Goal: Task Accomplishment & Management: Complete application form

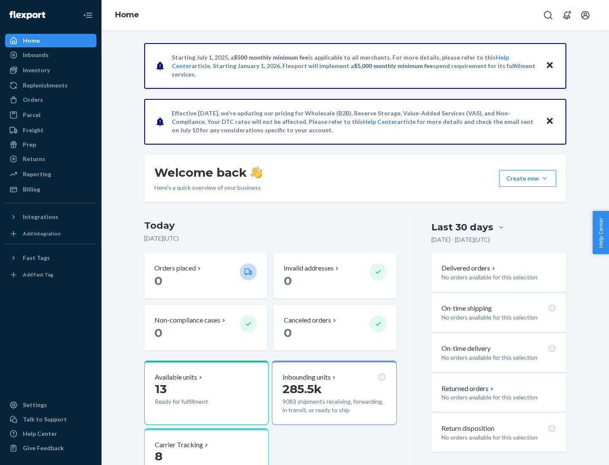
click at [545, 178] on button "Create new Create new inbound Create new order Create new product" at bounding box center [527, 178] width 57 height 17
click at [51, 55] on div "Inbounds" at bounding box center [51, 55] width 90 height 12
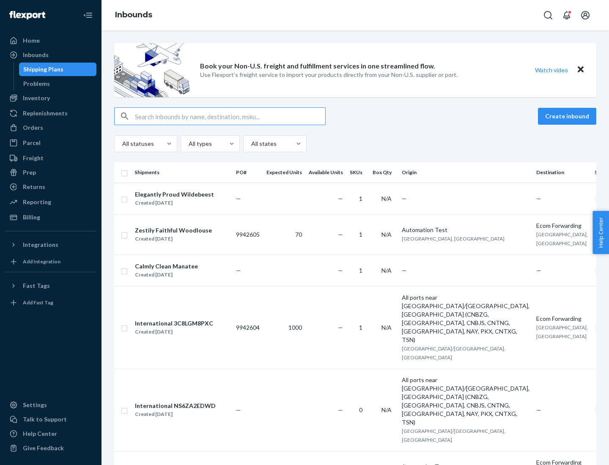
click at [568, 116] on button "Create inbound" at bounding box center [567, 116] width 58 height 17
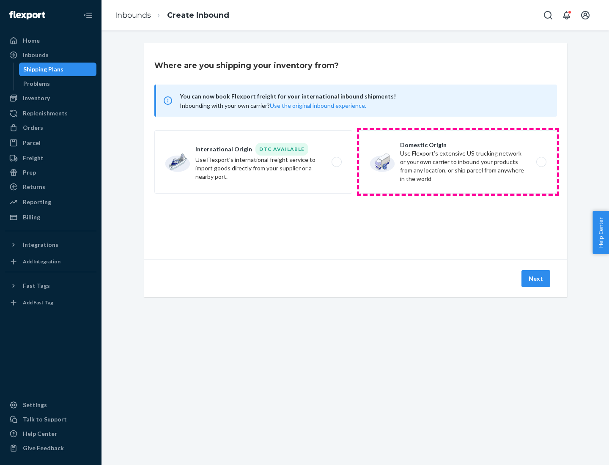
click at [458, 162] on label "Domestic Origin Use Flexport’s extensive US trucking network or your own carrie…" at bounding box center [458, 161] width 198 height 63
click at [541, 162] on input "Domestic Origin Use Flexport’s extensive US trucking network or your own carrie…" at bounding box center [543, 161] width 5 height 5
radio input "true"
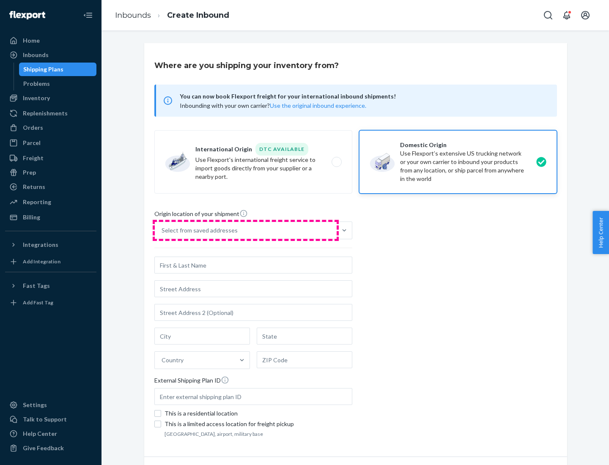
click at [246, 230] on div "Select from saved addresses" at bounding box center [246, 230] width 182 height 17
click at [162, 230] on input "Select from saved addresses" at bounding box center [162, 230] width 1 height 8
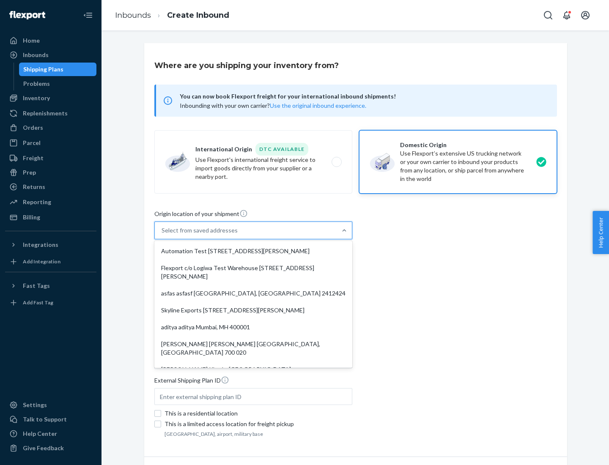
scroll to position [3, 0]
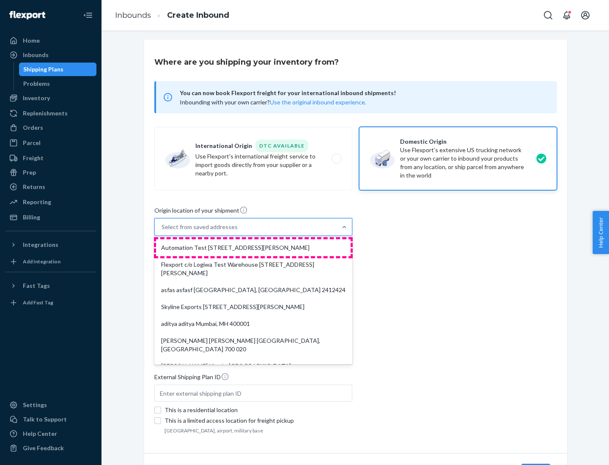
click at [253, 248] on div "Automation Test [STREET_ADDRESS][PERSON_NAME]" at bounding box center [253, 247] width 195 height 17
click at [162, 231] on input "option Automation Test [STREET_ADDRESS][PERSON_NAME]. 9 results available. Use …" at bounding box center [162, 227] width 1 height 8
type input "Automation Test"
type input "9th Floor"
type input "[GEOGRAPHIC_DATA]"
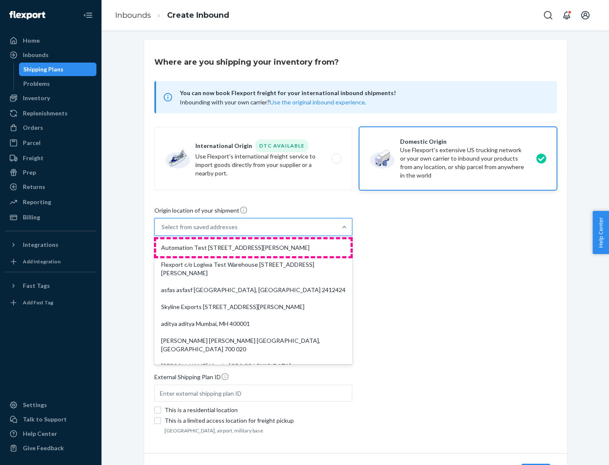
type input "CA"
type input "94104"
type input "[STREET_ADDRESS][PERSON_NAME]"
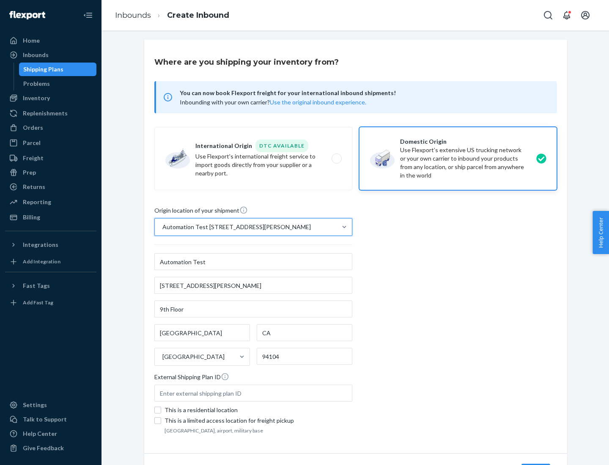
scroll to position [49, 0]
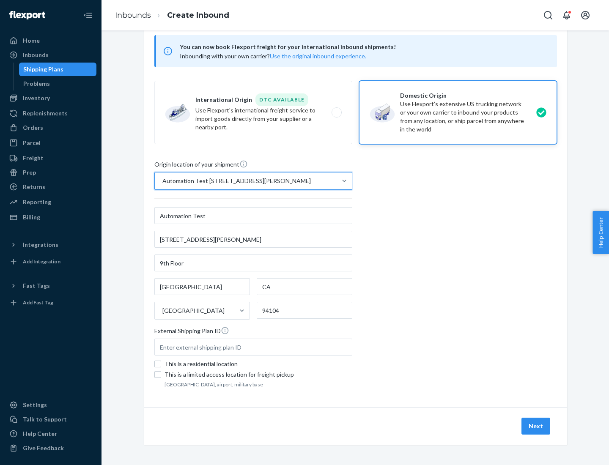
click at [536, 426] on button "Next" at bounding box center [535, 426] width 29 height 17
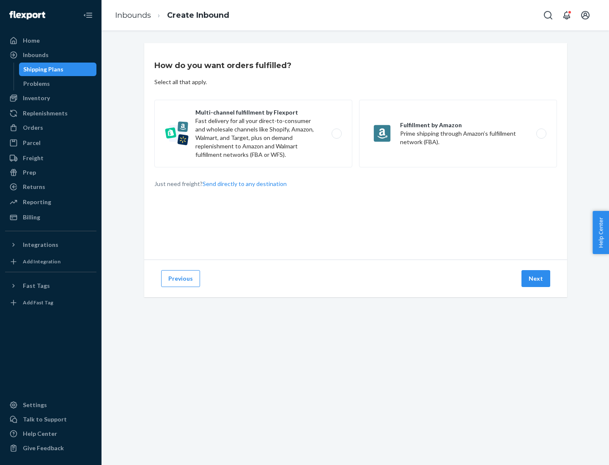
click at [253, 134] on label "Multi-channel fulfillment by Flexport Fast delivery for all your direct-to-cons…" at bounding box center [253, 134] width 198 height 68
click at [336, 134] on input "Multi-channel fulfillment by Flexport Fast delivery for all your direct-to-cons…" at bounding box center [338, 133] width 5 height 5
radio input "true"
click at [536, 279] on button "Next" at bounding box center [535, 278] width 29 height 17
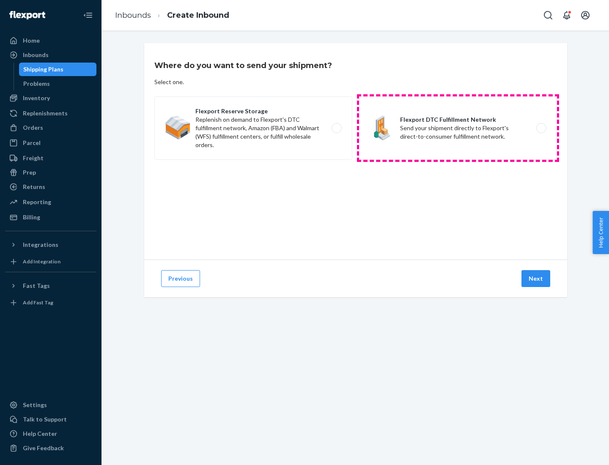
click at [458, 128] on label "Flexport DTC Fulfillment Network Send your shipment directly to Flexport's dire…" at bounding box center [458, 127] width 198 height 63
click at [541, 128] on input "Flexport DTC Fulfillment Network Send your shipment directly to Flexport's dire…" at bounding box center [543, 128] width 5 height 5
radio input "true"
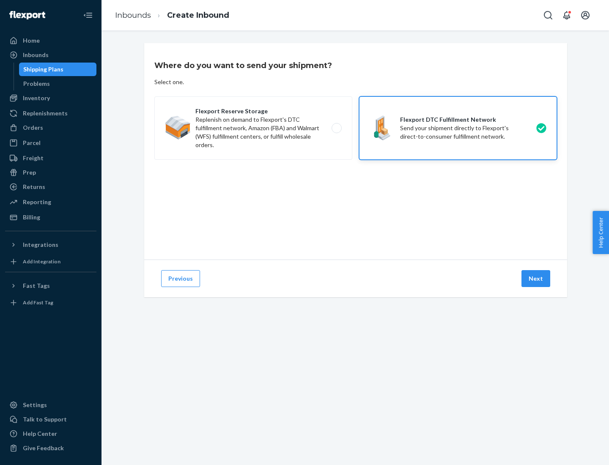
click at [536, 279] on button "Next" at bounding box center [535, 278] width 29 height 17
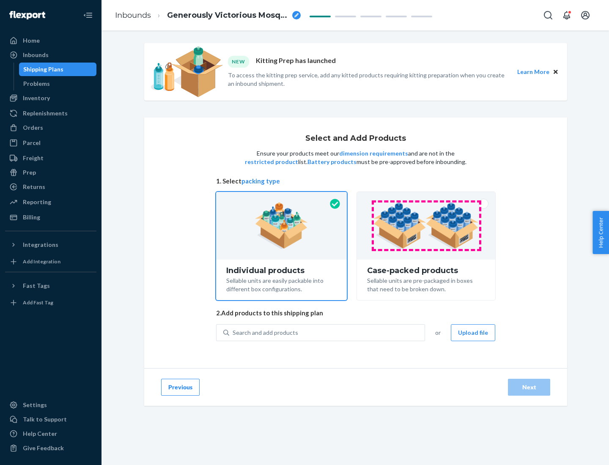
click at [426, 226] on img at bounding box center [425, 226] width 105 height 47
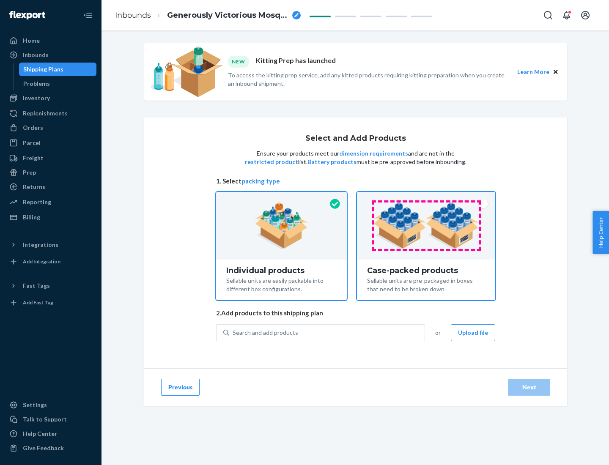
click at [426, 197] on input "Case-packed products Sellable units are pre-packaged in boxes that need to be b…" at bounding box center [425, 194] width 5 height 5
radio input "true"
radio input "false"
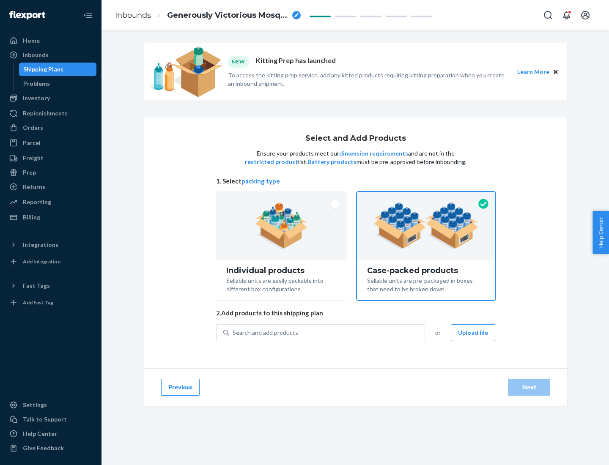
click at [327, 332] on div "Search and add products" at bounding box center [326, 332] width 195 height 15
click at [233, 332] on input "Search and add products" at bounding box center [233, 333] width 1 height 8
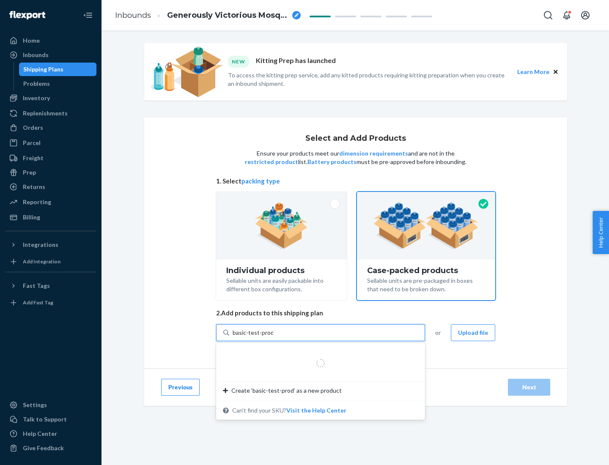
type input "basic-test-product-1"
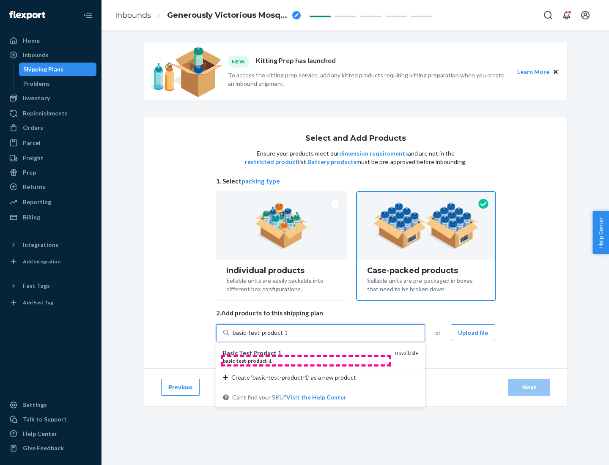
click at [306, 361] on div "basic - test - product - 1" at bounding box center [305, 360] width 165 height 7
click at [287, 337] on input "basic-test-product-1" at bounding box center [260, 333] width 54 height 8
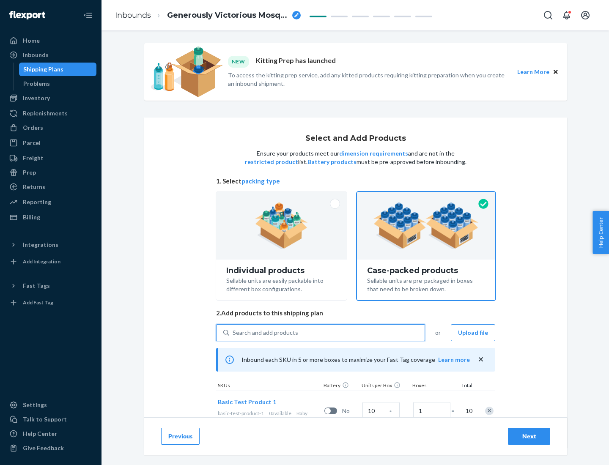
scroll to position [30, 0]
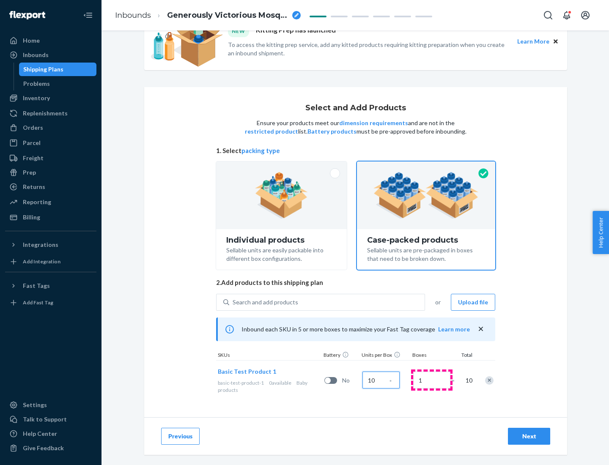
type input "10"
type input "7"
click at [529, 436] on div "Next" at bounding box center [529, 436] width 28 height 8
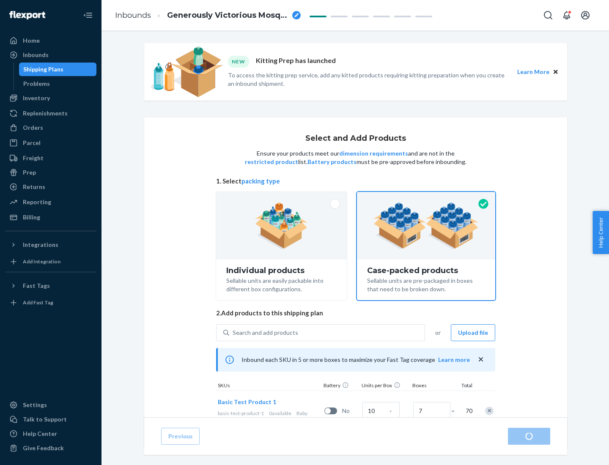
radio input "true"
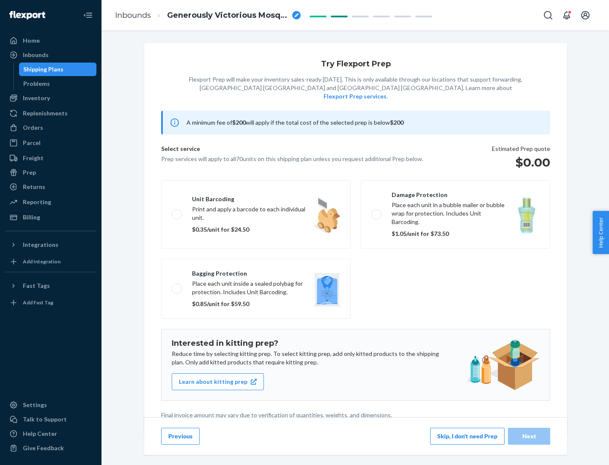
scroll to position [2, 0]
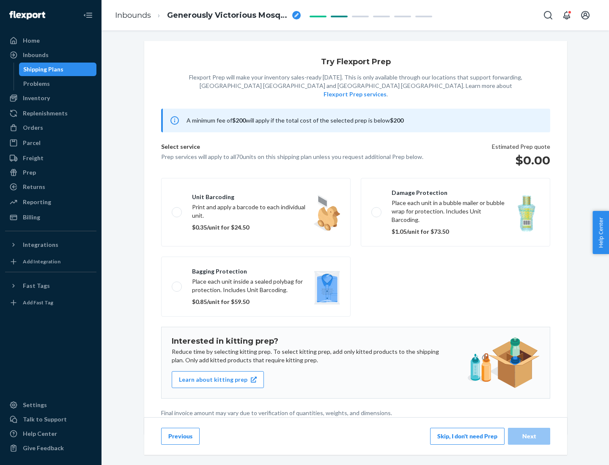
click at [467, 436] on button "Skip, I don't need Prep" at bounding box center [467, 436] width 74 height 17
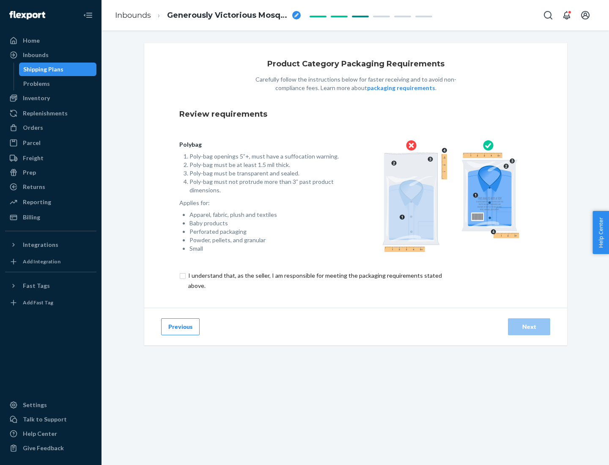
click at [314, 280] on input "checkbox" at bounding box center [319, 281] width 281 height 20
checkbox input "true"
click at [529, 326] on div "Next" at bounding box center [529, 327] width 28 height 8
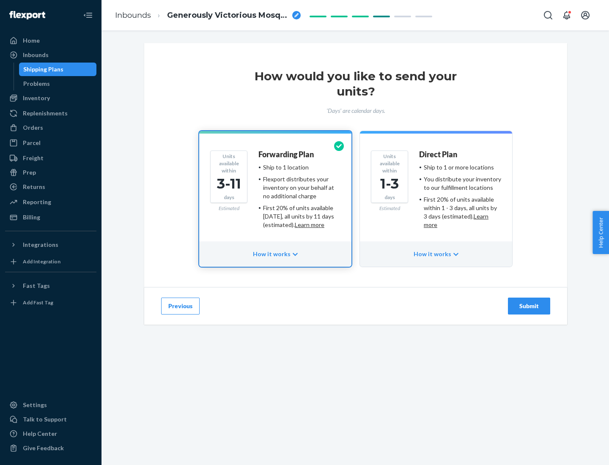
click at [436, 193] on ul "Ship to 1 or more locations You distribute your inventory to our fulfillment lo…" at bounding box center [460, 196] width 82 height 66
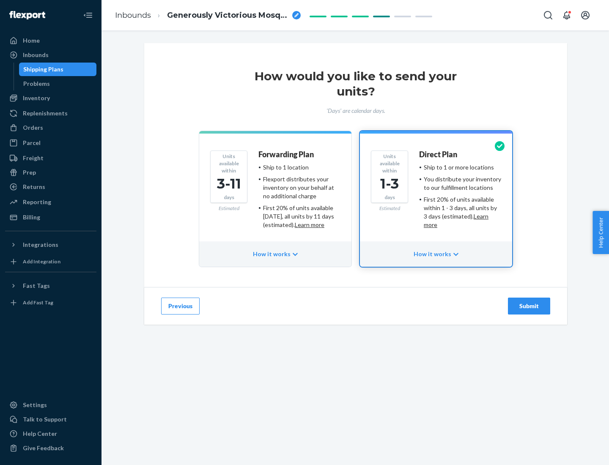
click at [529, 306] on div "Submit" at bounding box center [529, 306] width 28 height 8
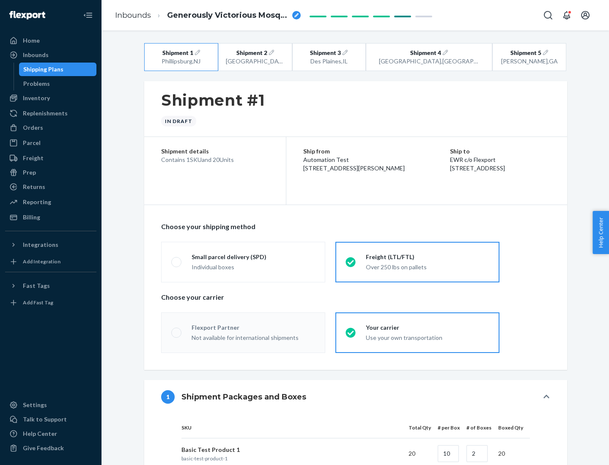
radio input "true"
radio input "false"
radio input "true"
radio input "false"
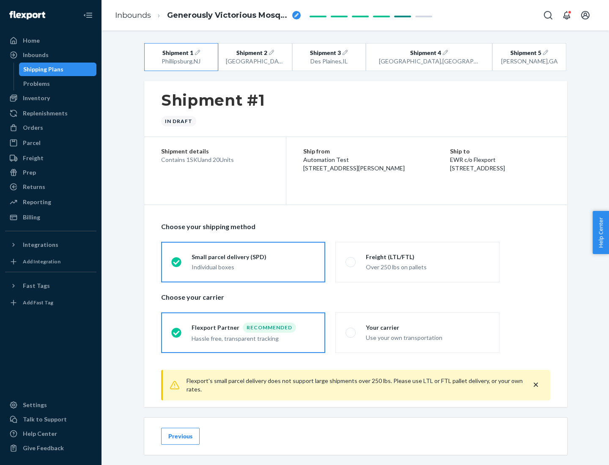
scroll to position [9, 0]
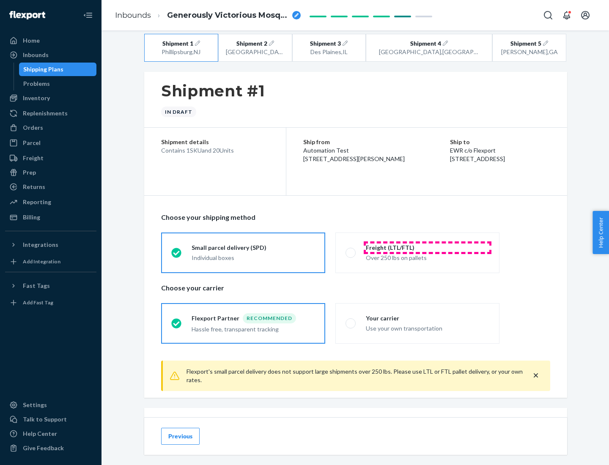
click at [428, 247] on div "Freight (LTL/FTL)" at bounding box center [427, 248] width 123 height 8
click at [351, 250] on input "Freight (LTL/FTL) Over 250 lbs on pallets" at bounding box center [347, 252] width 5 height 5
radio input "true"
radio input "false"
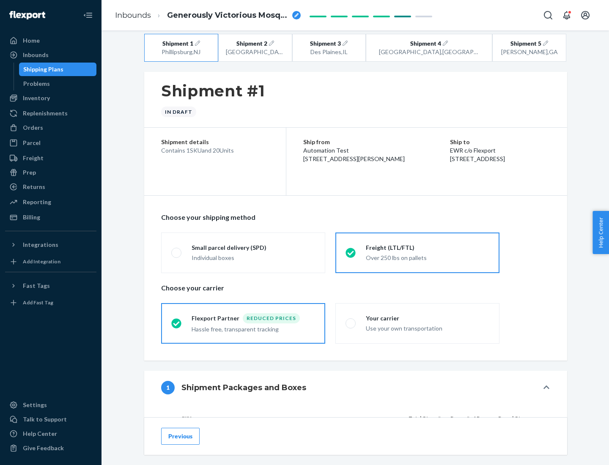
scroll to position [80, 0]
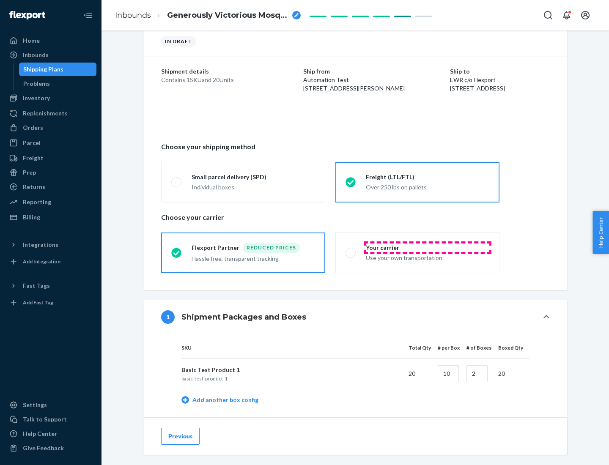
click at [428, 247] on div "Your carrier" at bounding box center [427, 248] width 123 height 8
click at [351, 250] on input "Your carrier Use your own transportation" at bounding box center [347, 252] width 5 height 5
radio input "true"
radio input "false"
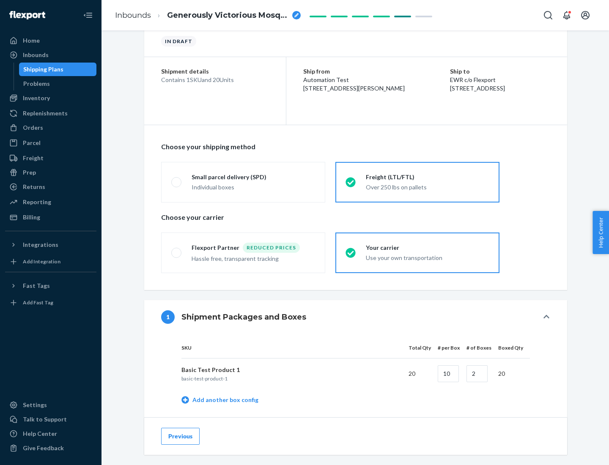
scroll to position [267, 0]
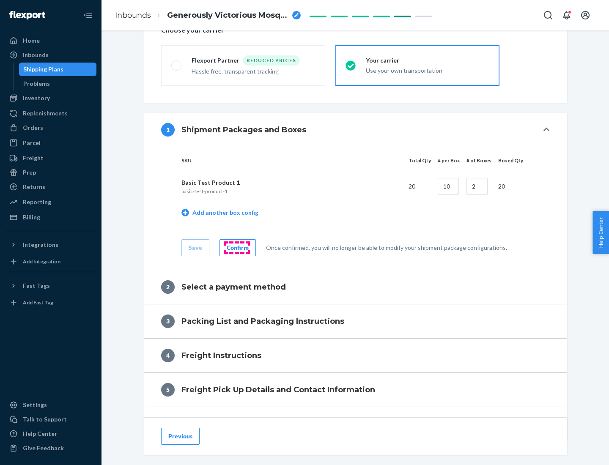
click at [236, 247] on div "Confirm" at bounding box center [238, 248] width 22 height 8
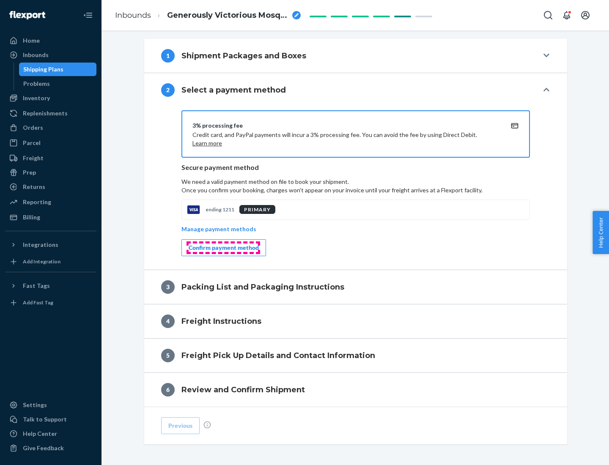
click at [223, 248] on div "Confirm payment method" at bounding box center [224, 248] width 70 height 8
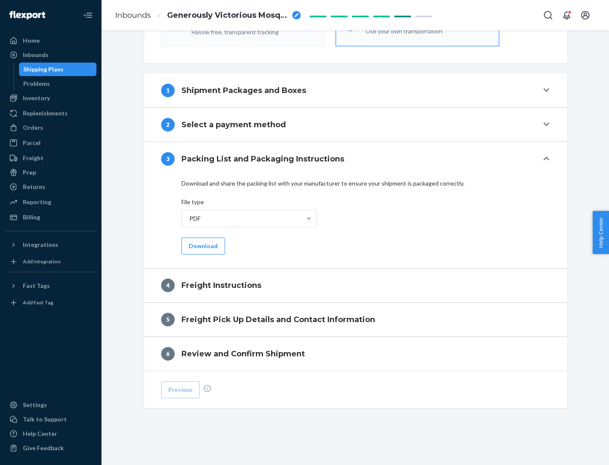
scroll to position [305, 0]
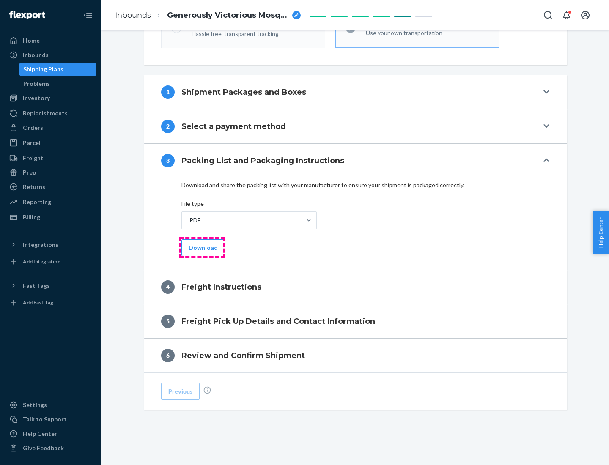
click at [202, 247] on button "Download" at bounding box center [203, 247] width 44 height 17
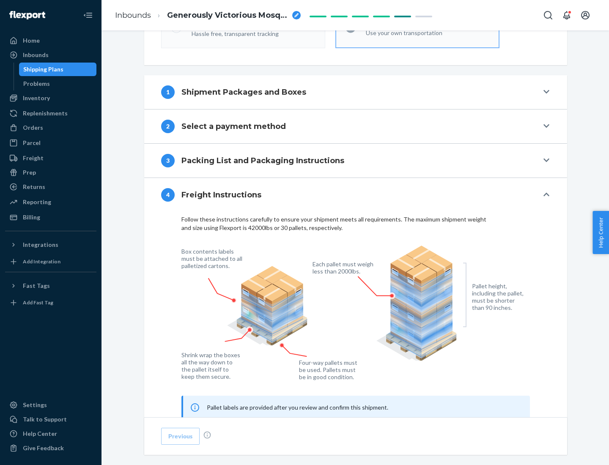
scroll to position [511, 0]
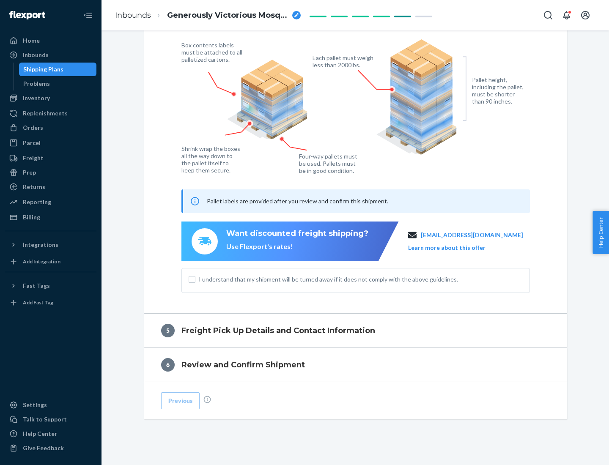
click at [457, 247] on button "Learn more about this offer" at bounding box center [446, 248] width 77 height 8
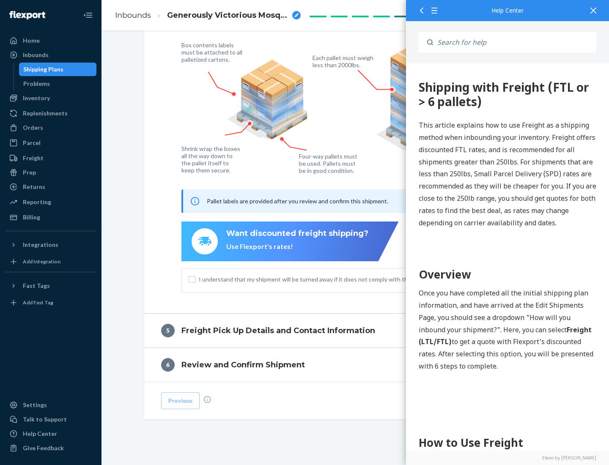
scroll to position [0, 0]
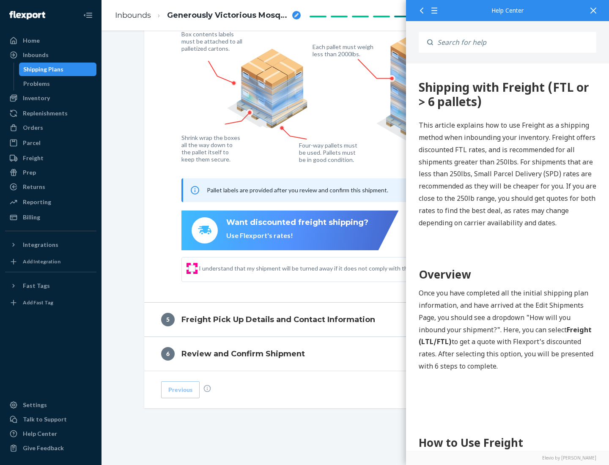
click at [192, 268] on input "I understand that my shipment will be turned away if it does not comply with th…" at bounding box center [192, 268] width 7 height 7
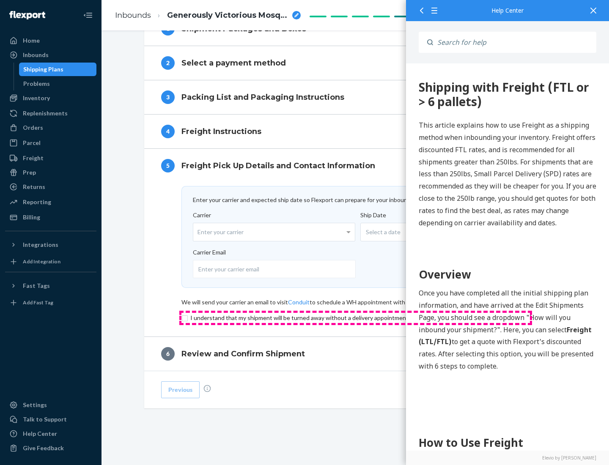
click at [356, 318] on input "checkbox" at bounding box center [355, 318] width 348 height 10
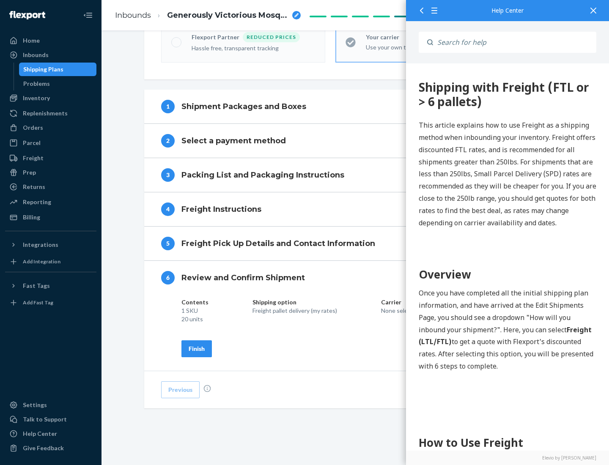
scroll to position [291, 0]
click at [197, 348] on div "Finish" at bounding box center [197, 349] width 16 height 8
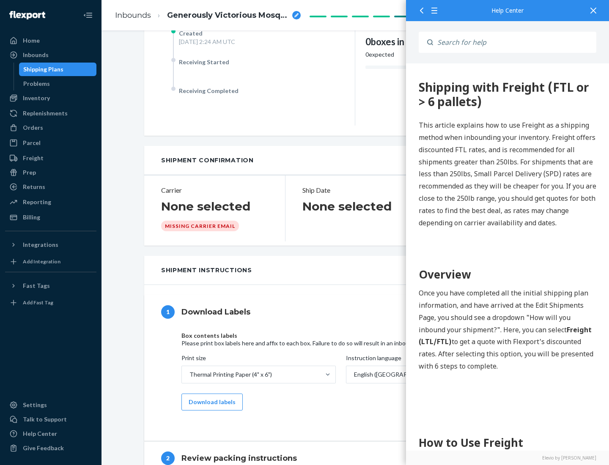
scroll to position [0, 0]
